Goal: Navigation & Orientation: Find specific page/section

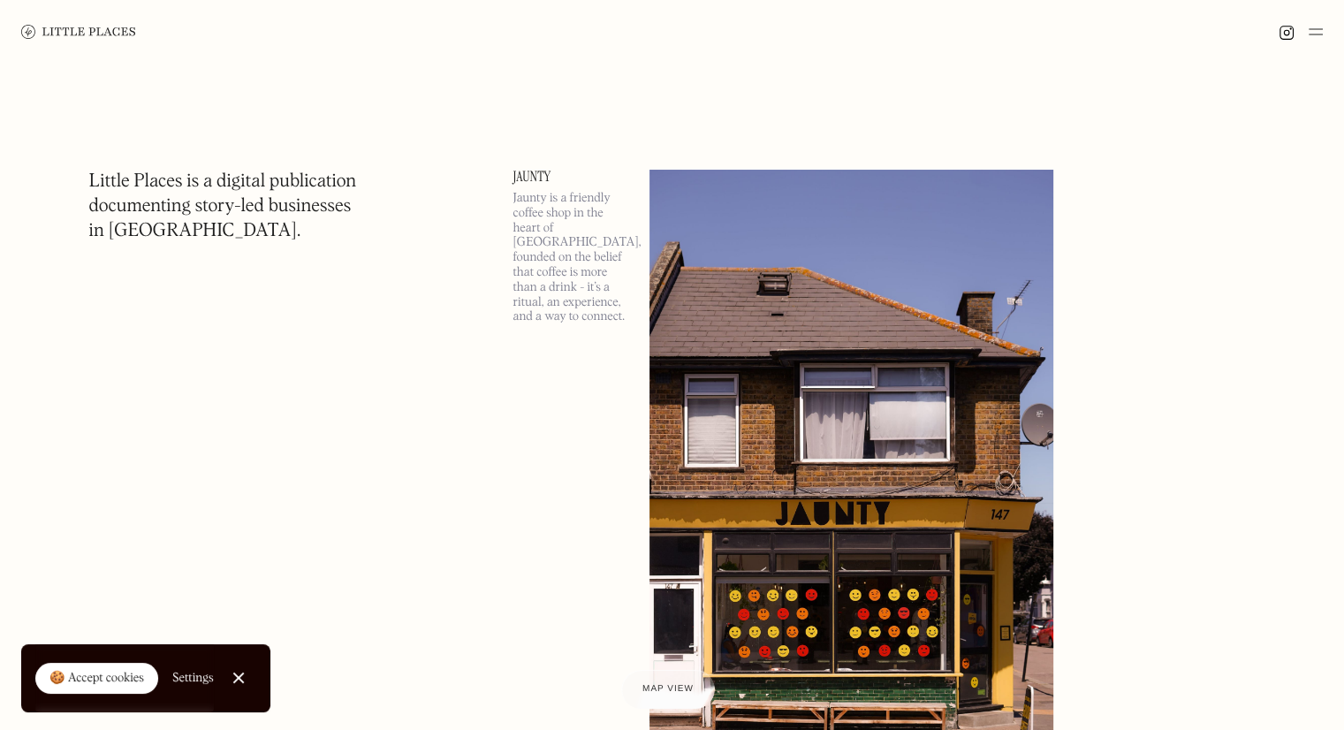
click at [1311, 33] on img at bounding box center [1315, 31] width 14 height 21
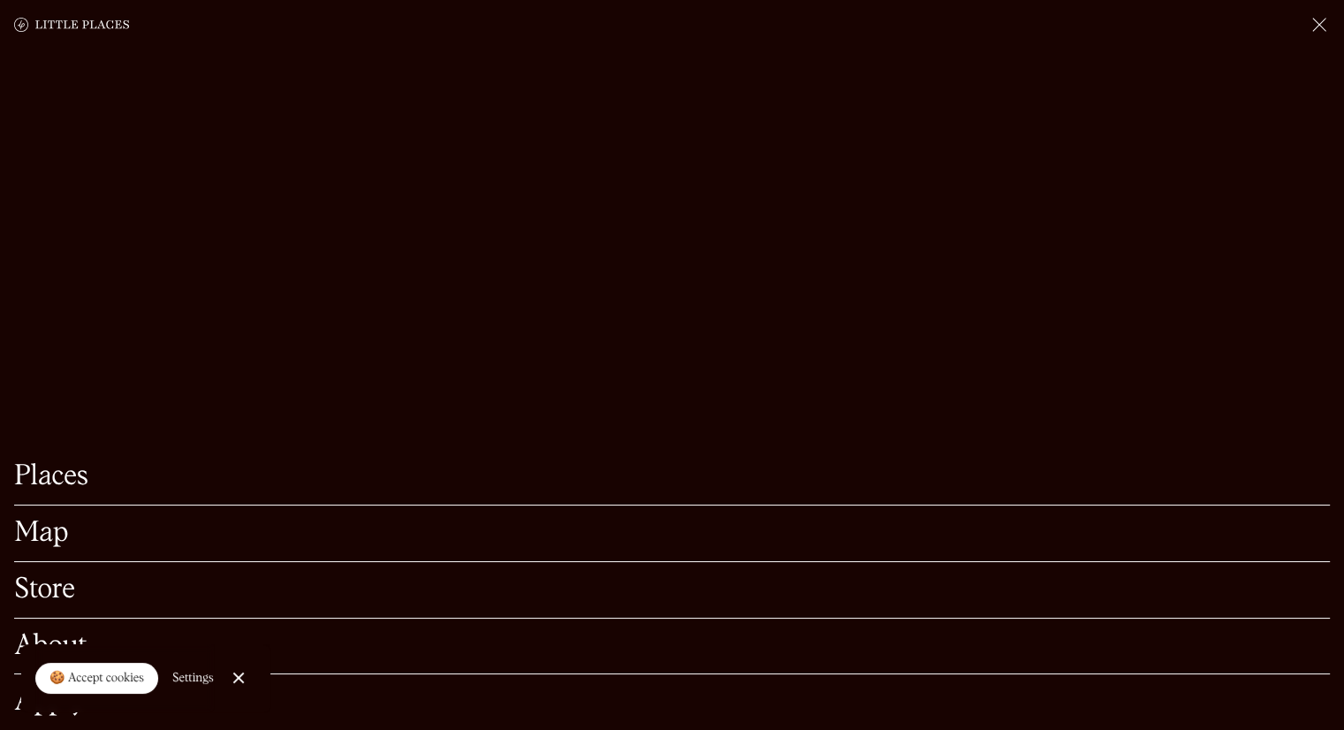
click at [53, 463] on link "Places" at bounding box center [671, 476] width 1315 height 27
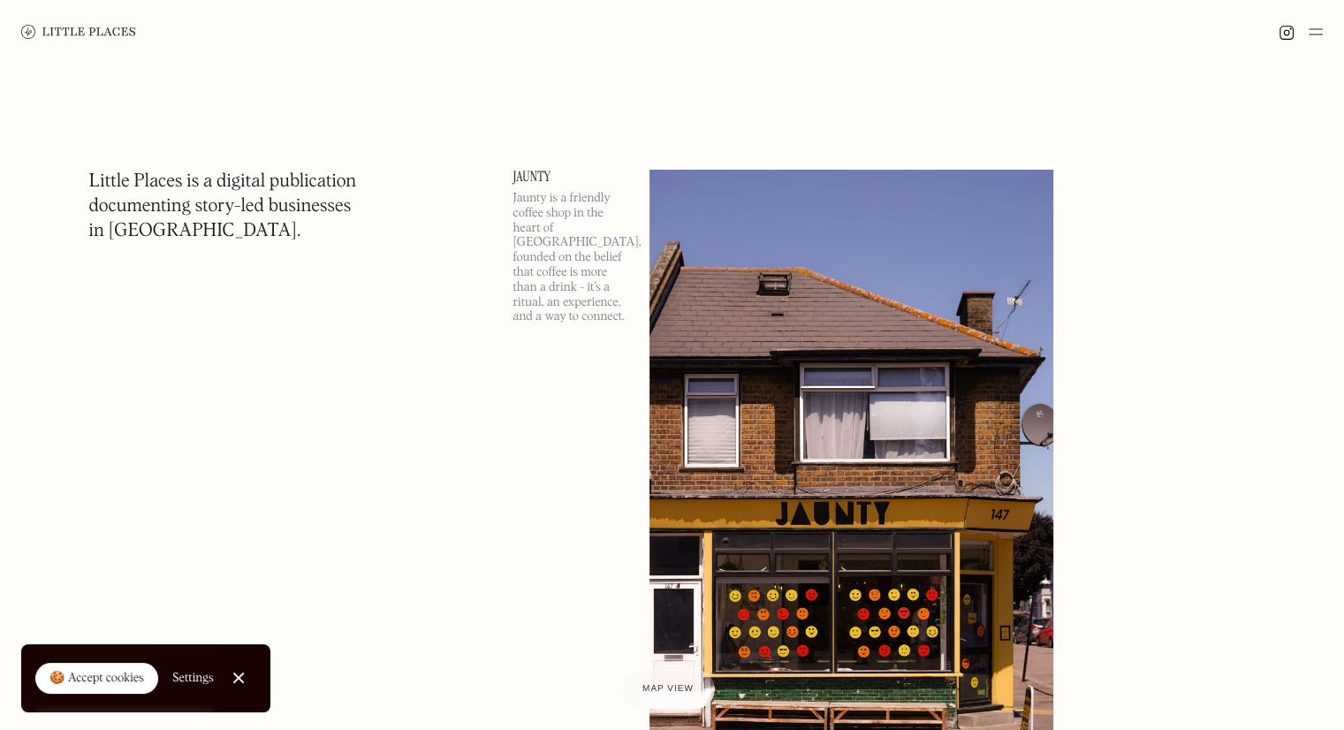
click at [1312, 34] on img at bounding box center [1315, 31] width 14 height 21
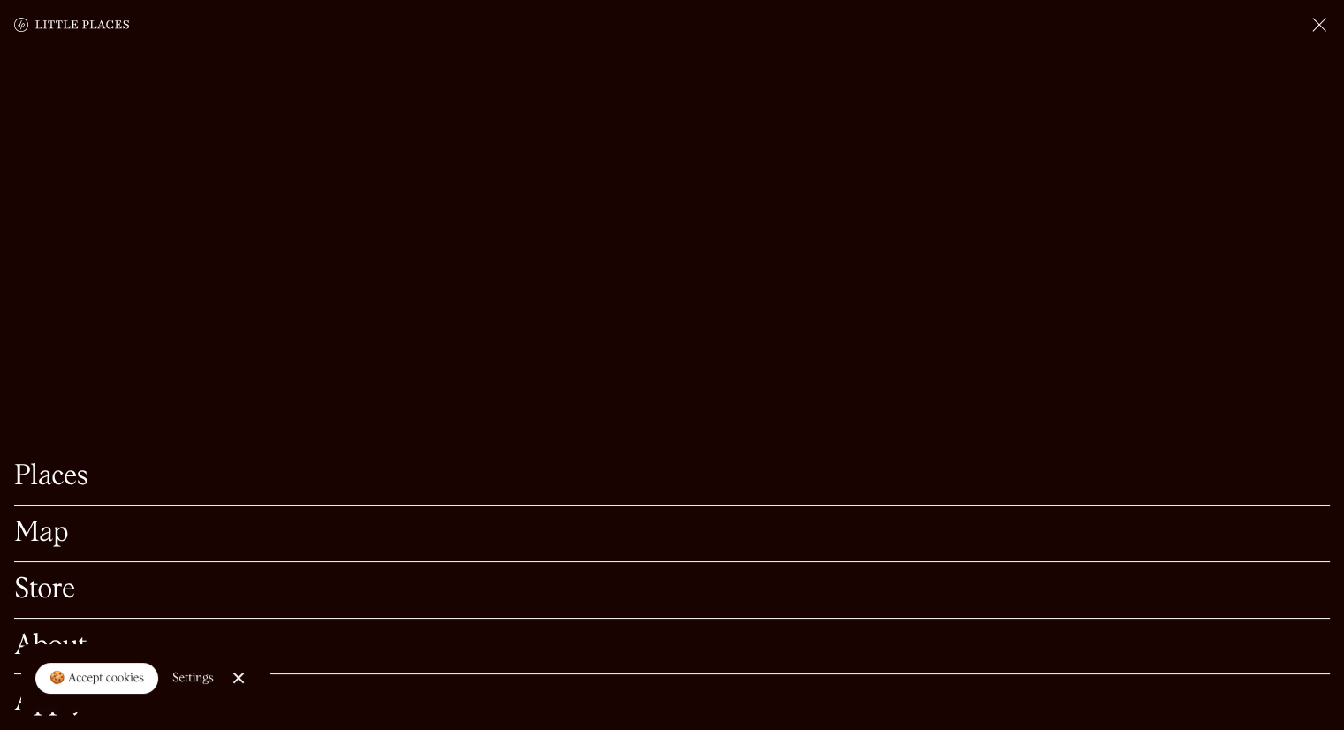
click at [60, 519] on link "Map" at bounding box center [671, 532] width 1315 height 27
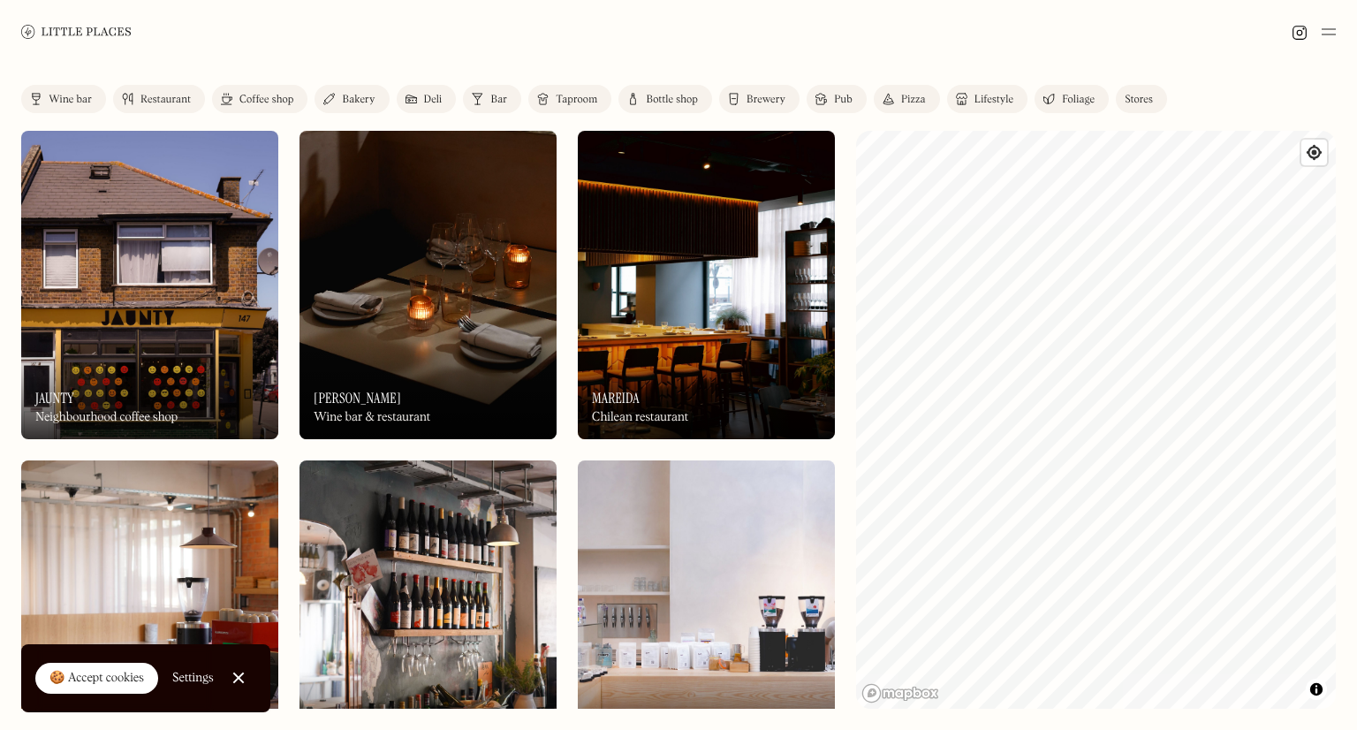
click at [515, 96] on link "Bar" at bounding box center [492, 99] width 58 height 28
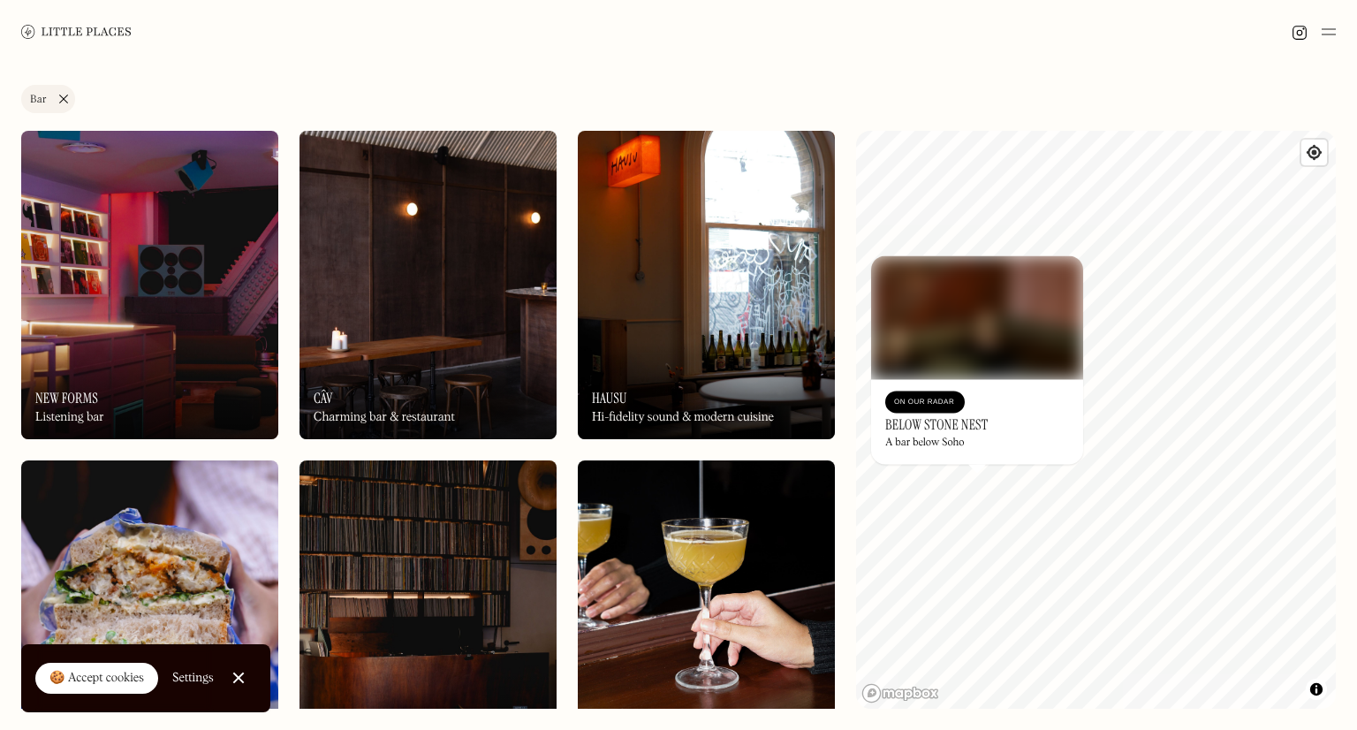
click at [941, 428] on h3 "Below Stone Nest" at bounding box center [936, 424] width 102 height 17
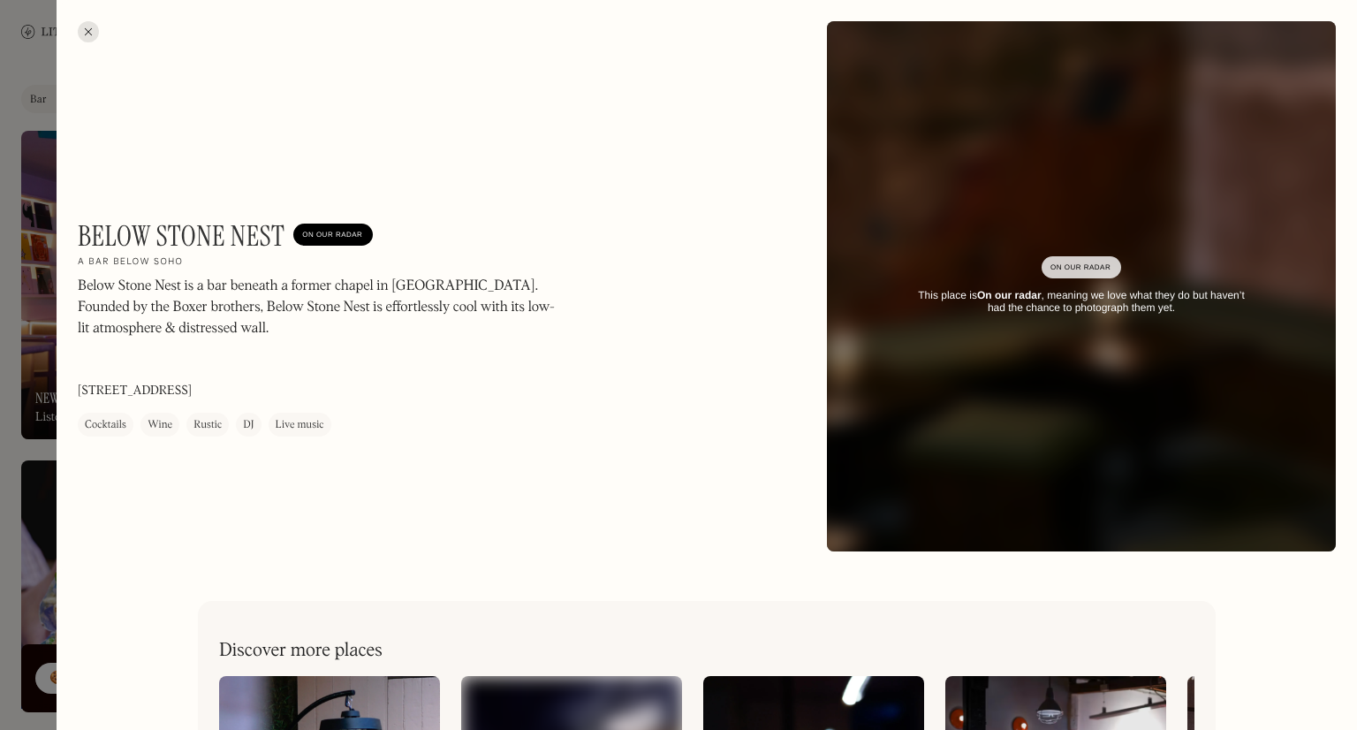
click at [162, 223] on h1 "Below Stone Nest" at bounding box center [181, 236] width 207 height 34
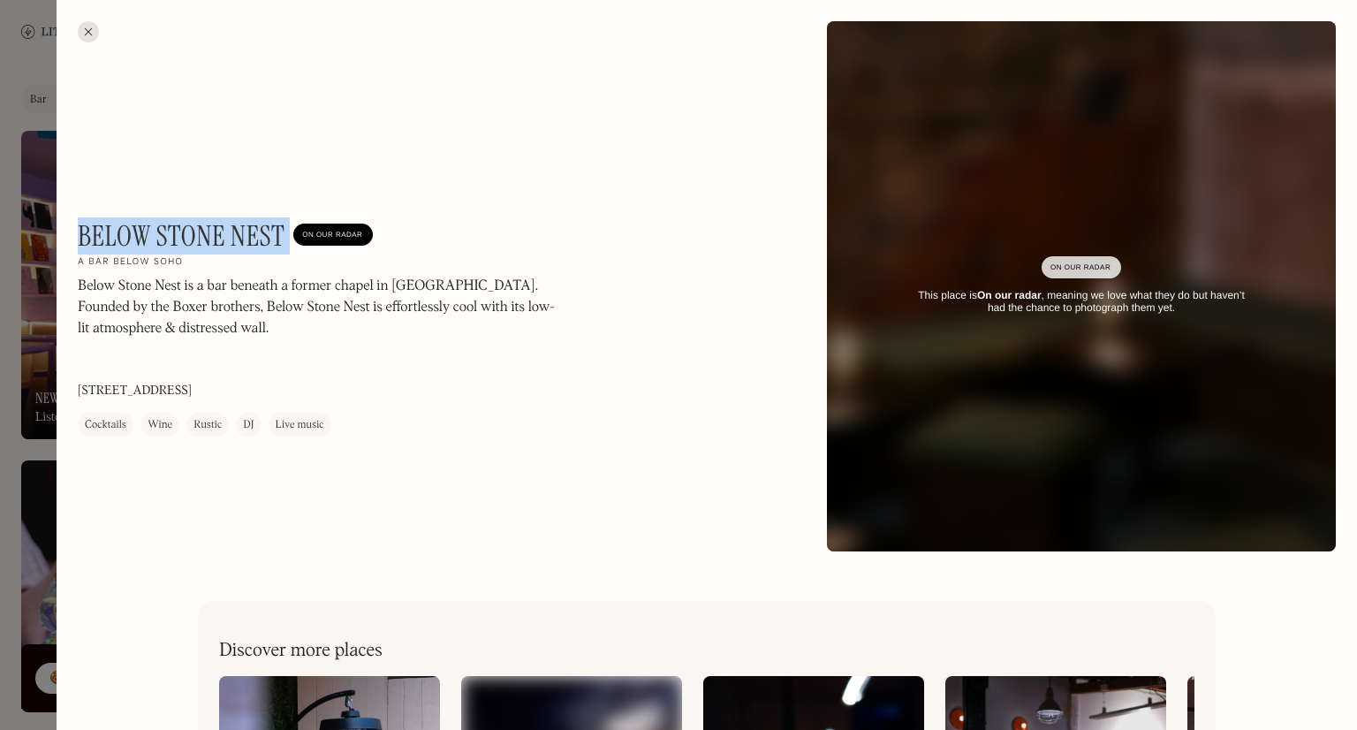
click at [162, 223] on h1 "Below Stone Nest" at bounding box center [181, 236] width 207 height 34
copy h1 "Below Stone Nest"
drag, startPoint x: 201, startPoint y: 253, endPoint x: 210, endPoint y: 245, distance: 11.9
click at [201, 253] on h1 "Below Stone Nest" at bounding box center [181, 236] width 207 height 34
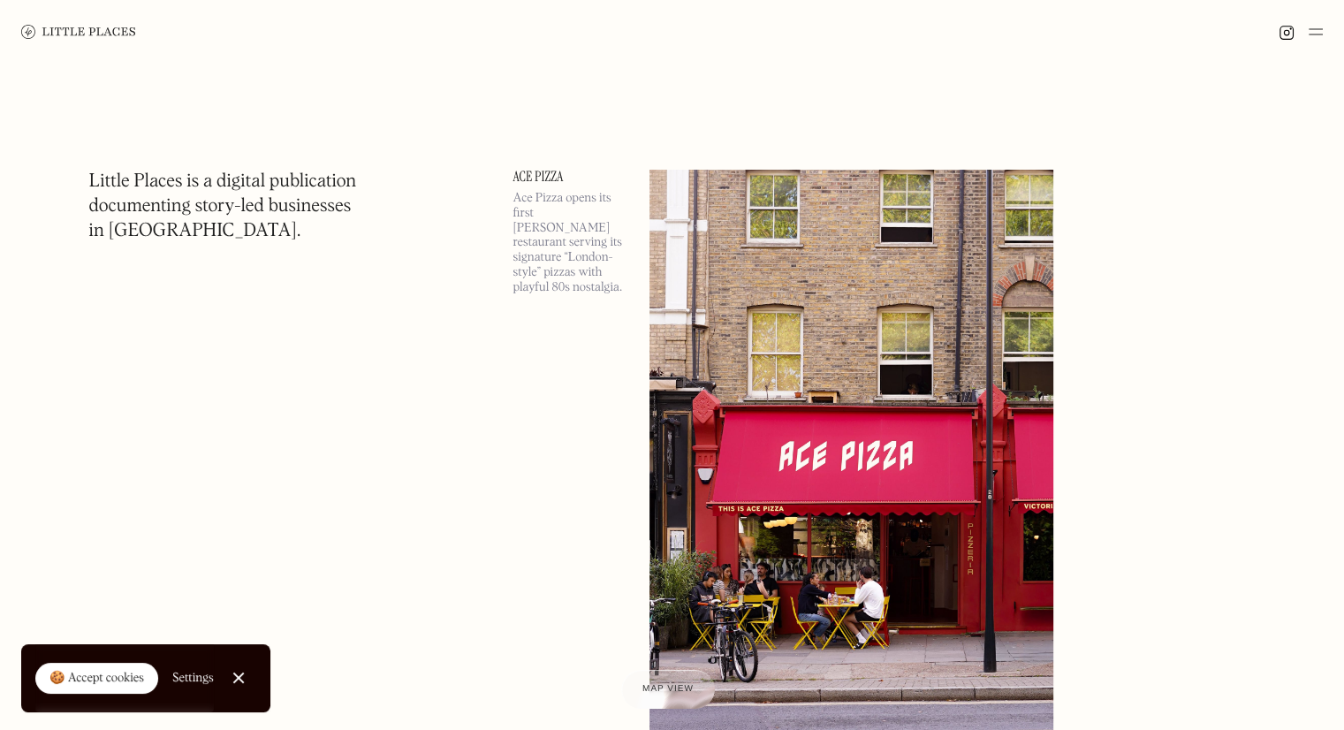
click at [1314, 35] on img at bounding box center [1315, 31] width 14 height 21
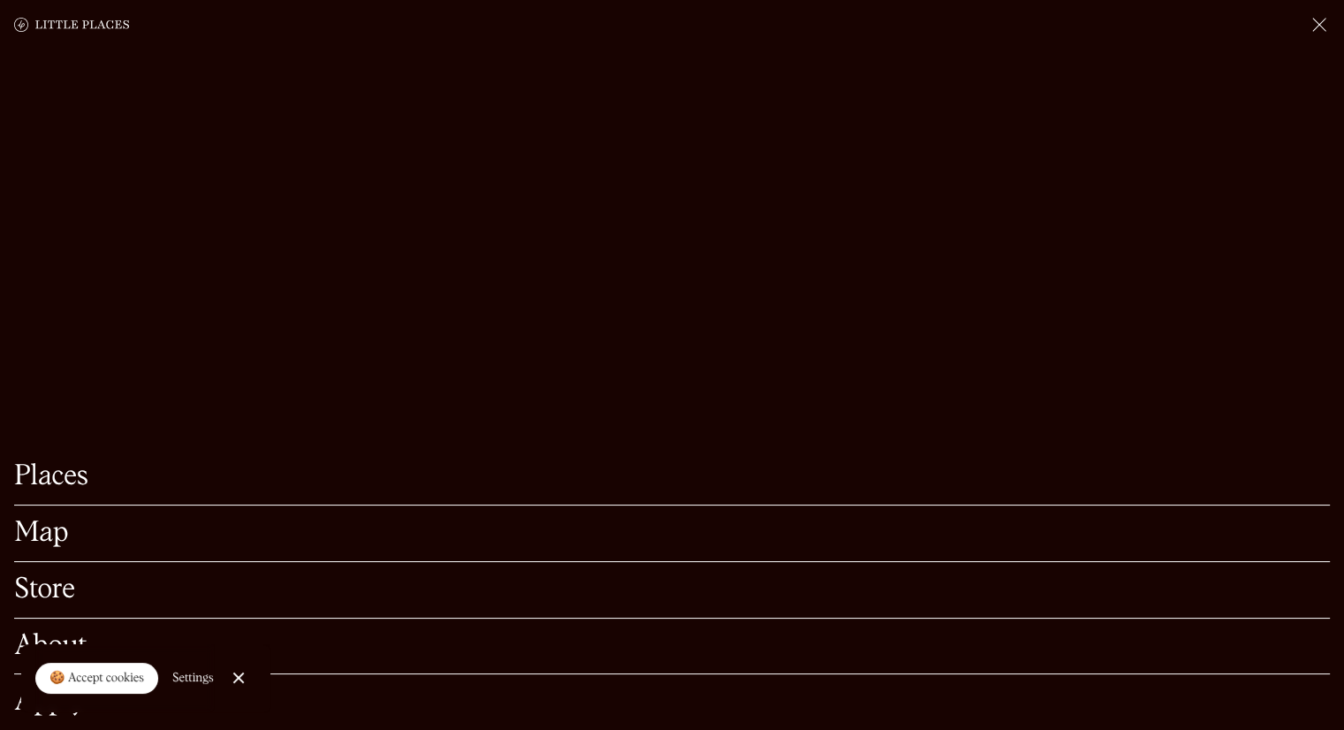
click at [40, 519] on link "Map" at bounding box center [671, 532] width 1315 height 27
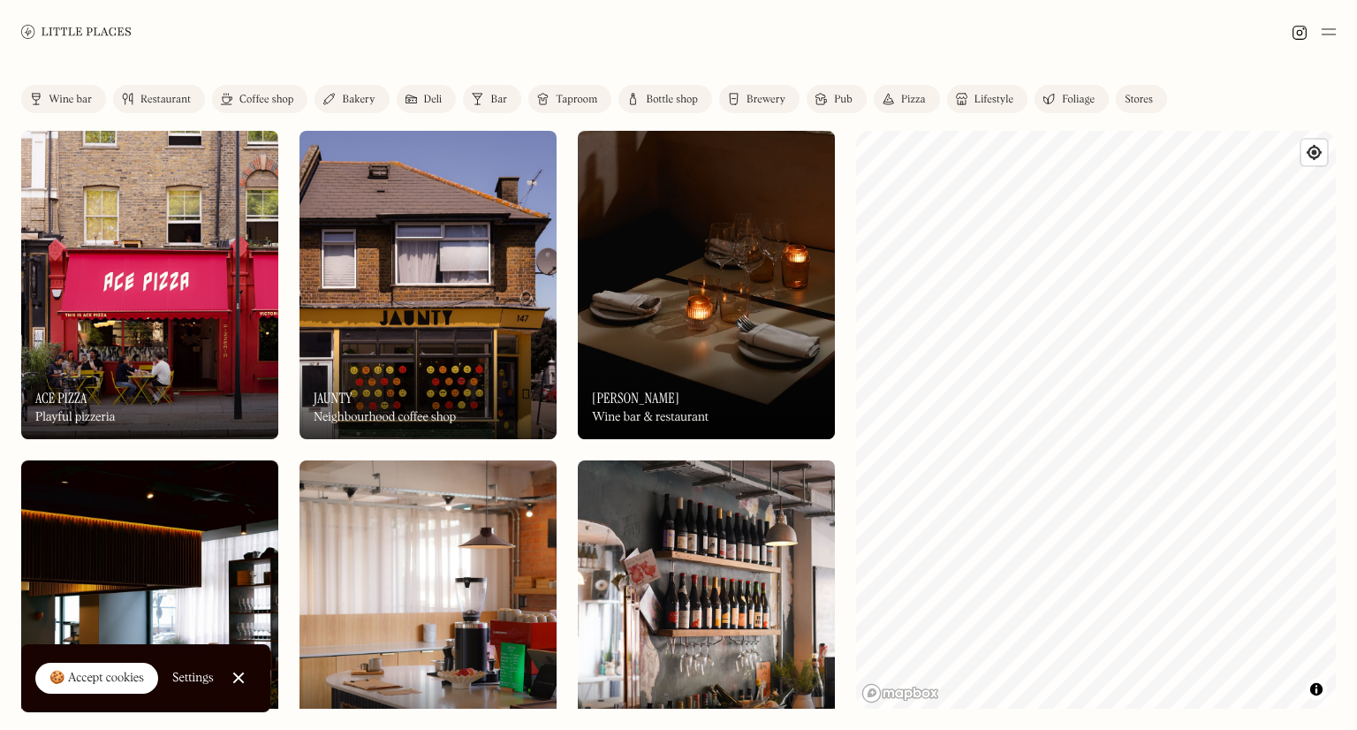
click at [495, 98] on div "Bar" at bounding box center [498, 100] width 17 height 11
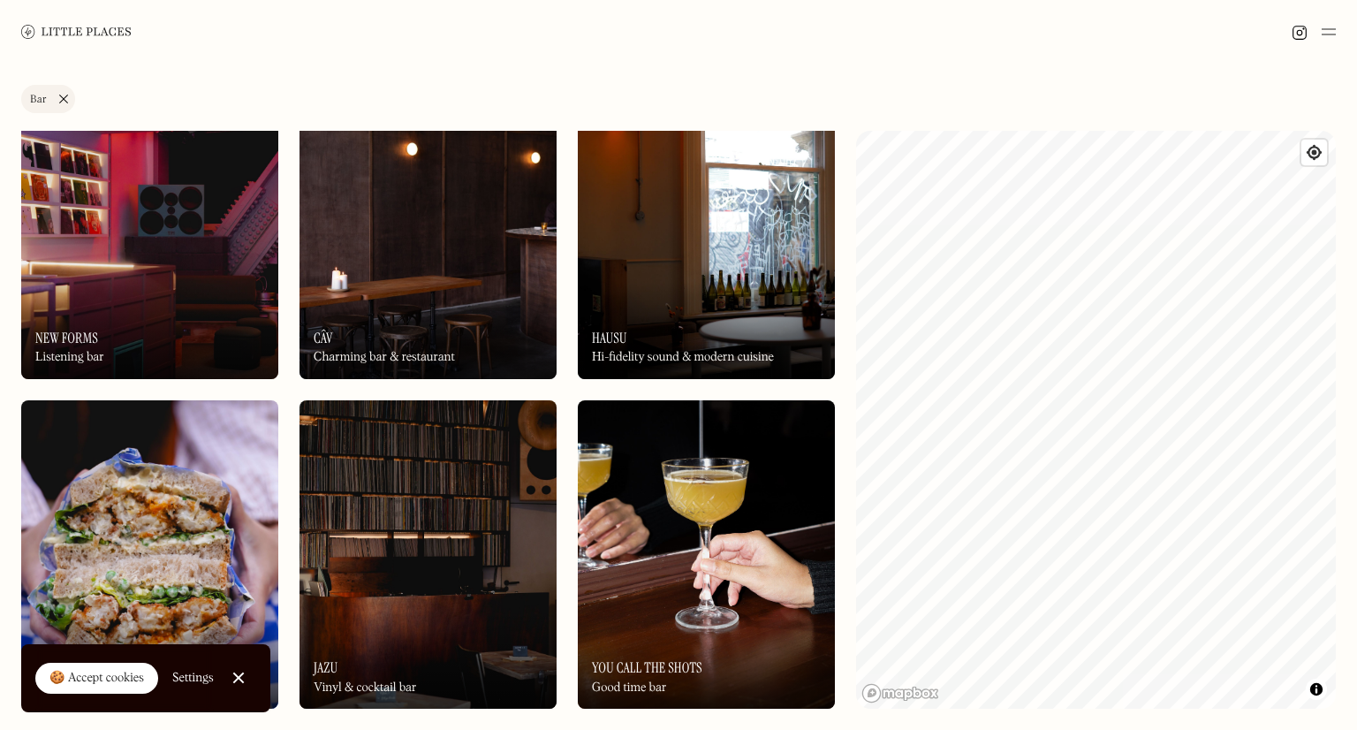
scroll to position [88, 0]
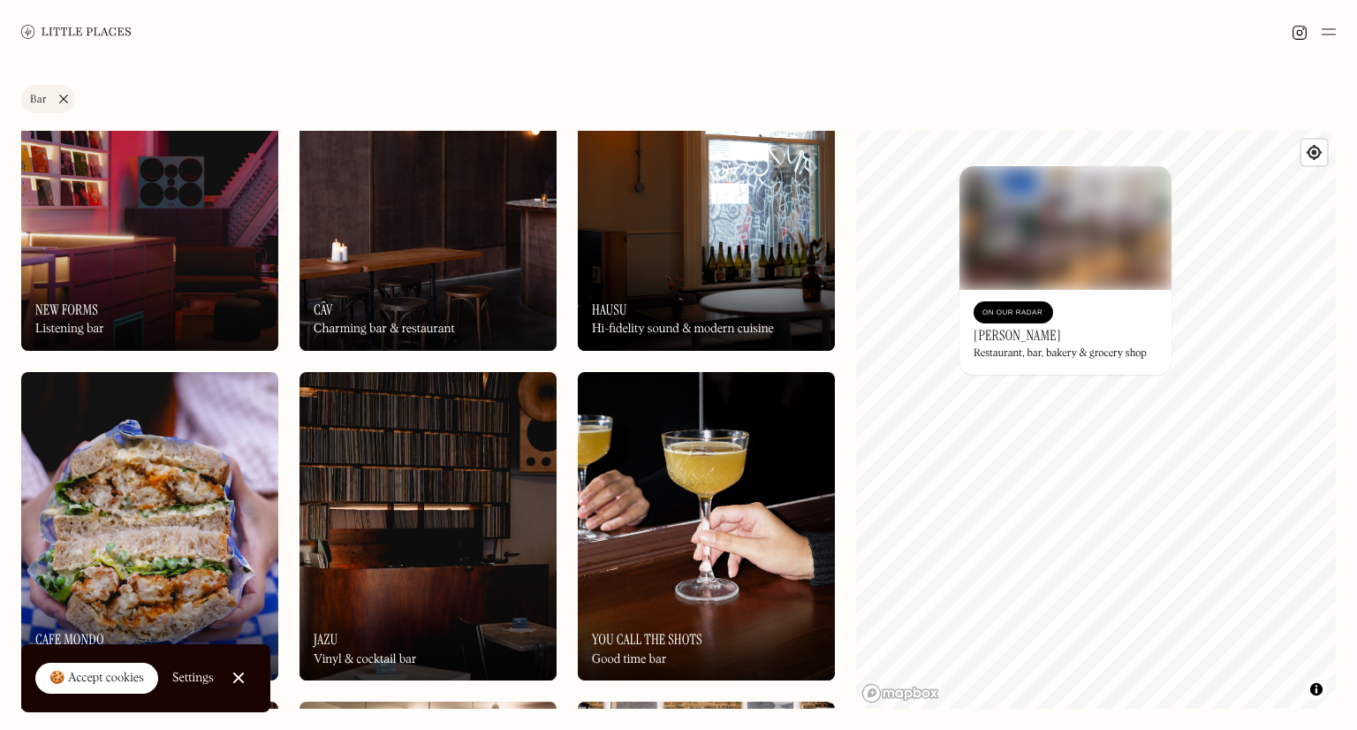
click at [987, 114] on div "Label Bar Wine bar Restaurant Coffee shop Bakery Deli Bar Taproom Bottle shop B…" at bounding box center [678, 102] width 1314 height 35
click at [1018, 85] on div "Label Bar Wine bar Restaurant Coffee shop Bakery Deli Bar Taproom Bottle shop B…" at bounding box center [678, 102] width 1314 height 35
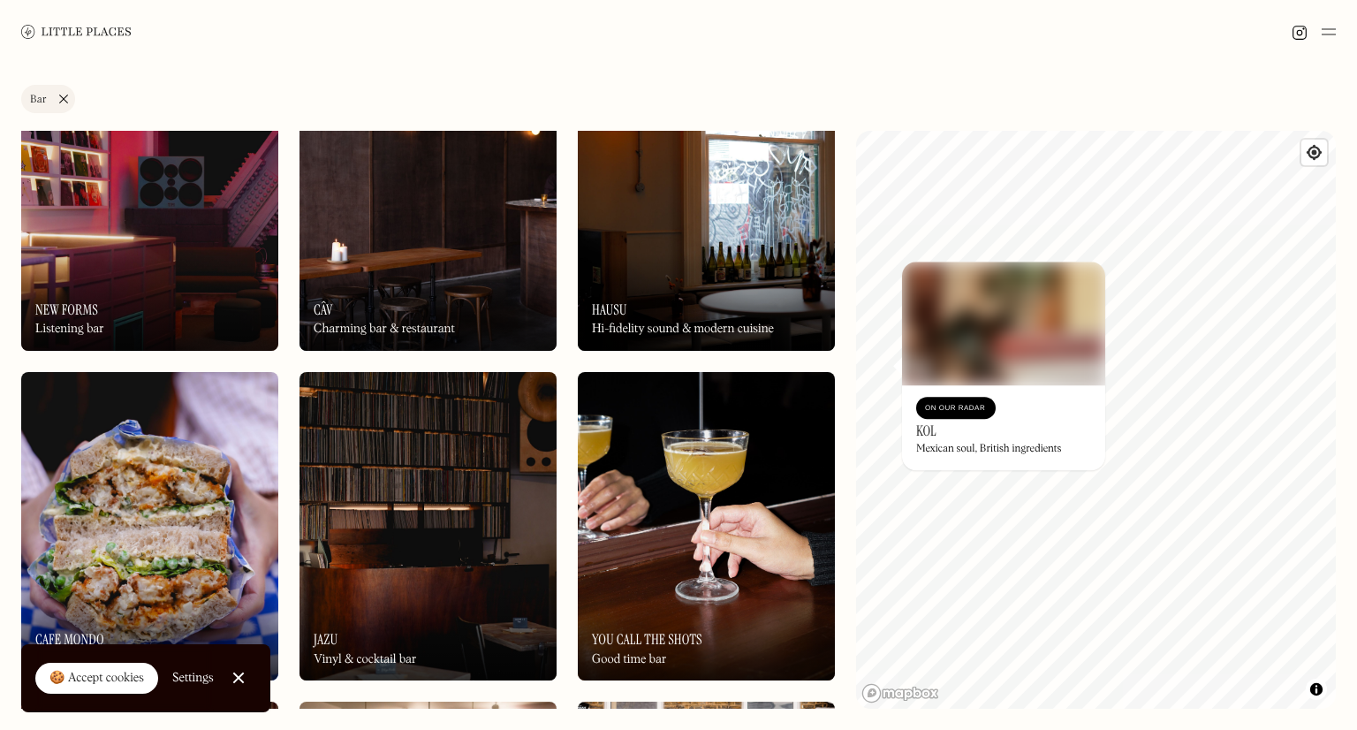
click at [837, 303] on div "Label Bar Wine bar Restaurant Coffee shop Bakery Deli Bar Taproom Bottle shop B…" at bounding box center [678, 397] width 1357 height 666
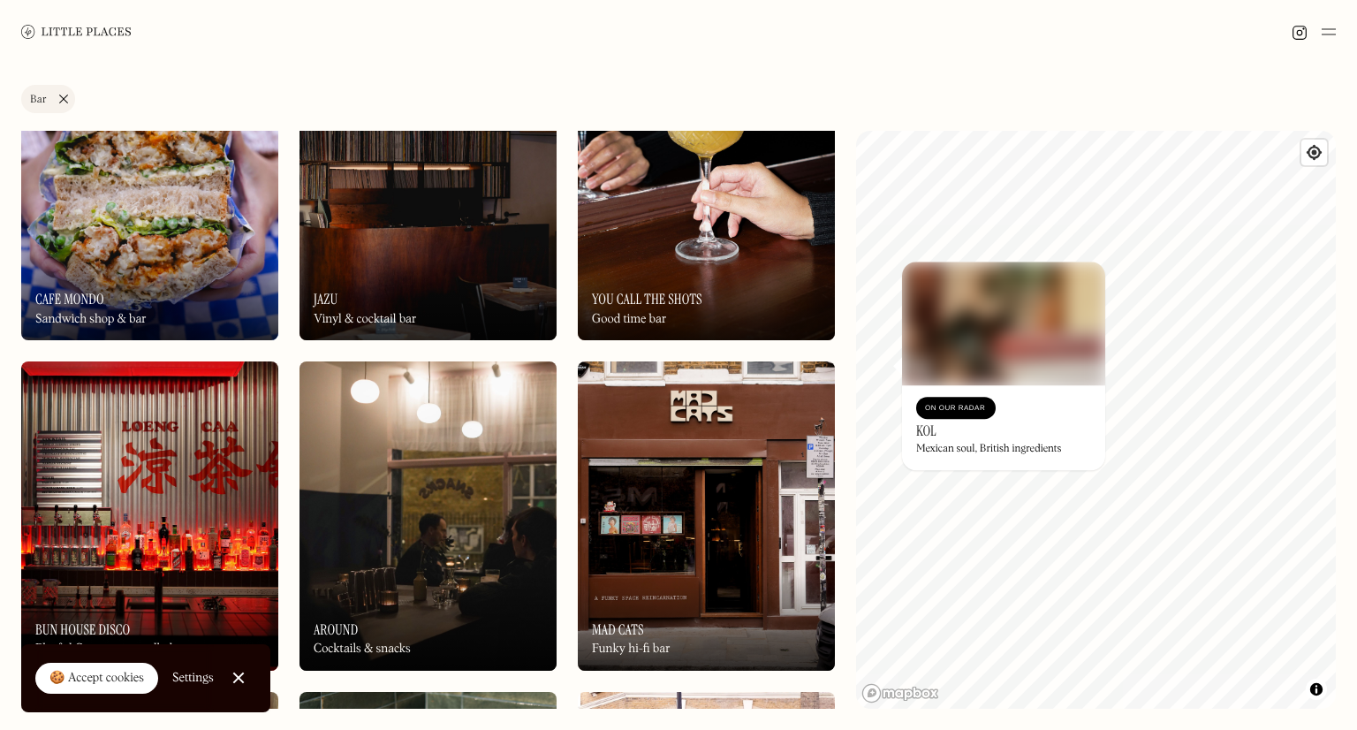
scroll to position [530, 0]
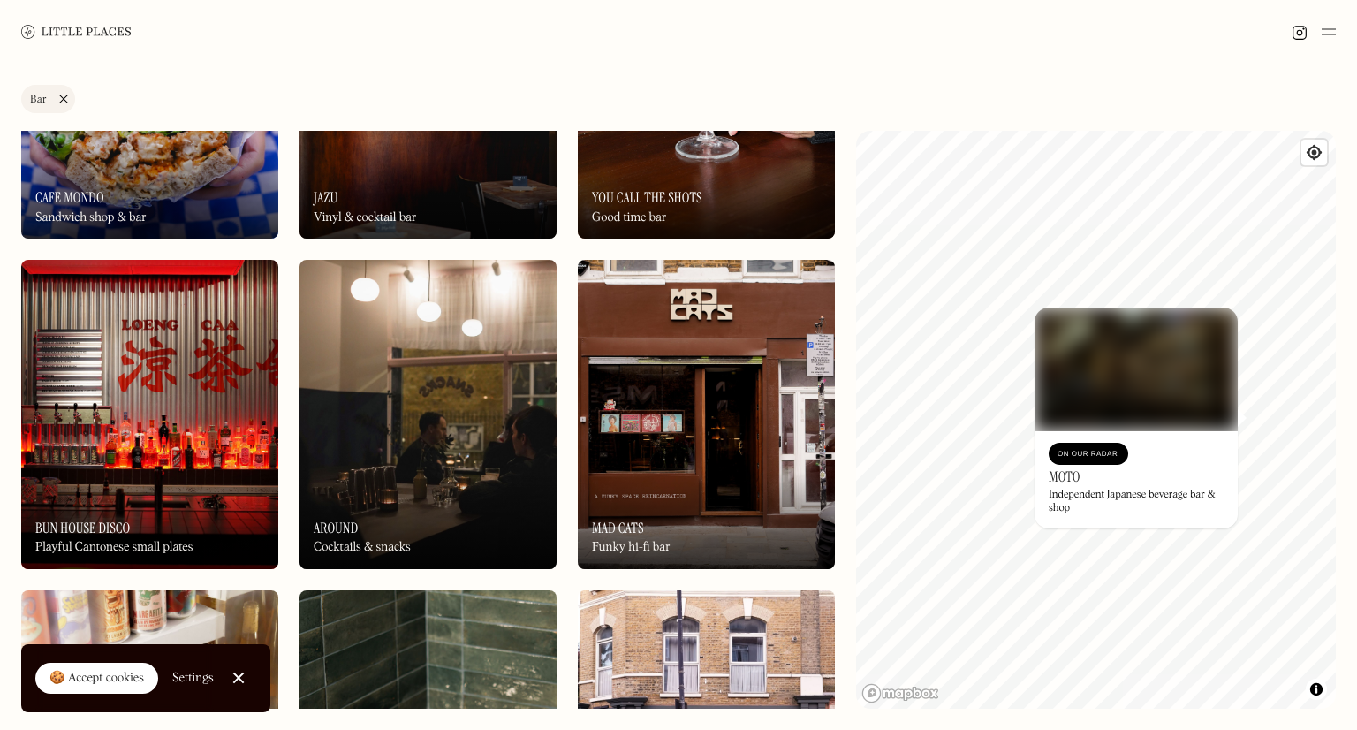
click at [1116, 495] on div "Independent Japanese beverage bar & shop" at bounding box center [1136, 501] width 175 height 26
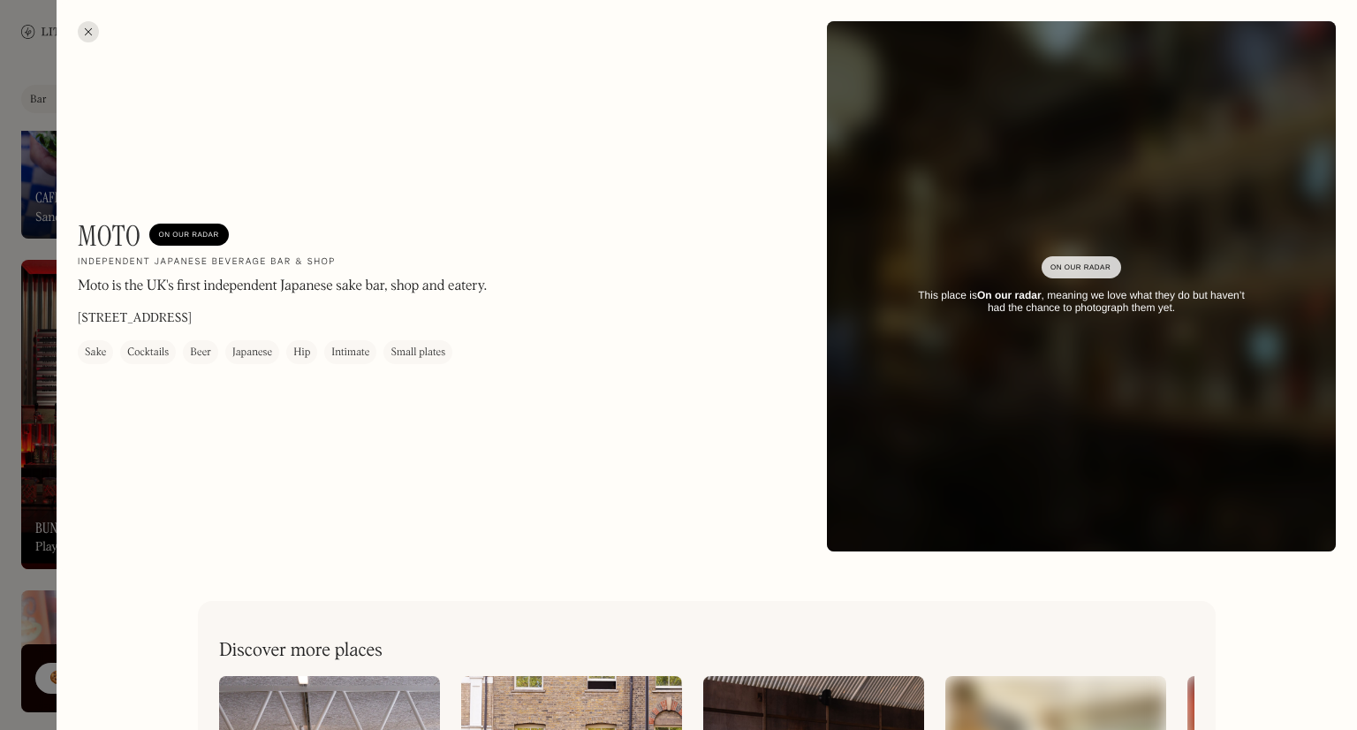
click at [95, 236] on h1 "Moto" at bounding box center [109, 236] width 63 height 34
copy h1 "Moto"
click at [134, 246] on h1 "Moto" at bounding box center [109, 236] width 63 height 34
